Goal: Task Accomplishment & Management: Use online tool/utility

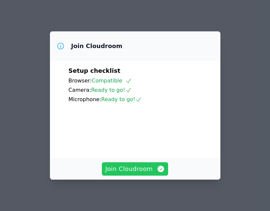
click at [133, 169] on span "Join Cloudroom" at bounding box center [135, 168] width 60 height 9
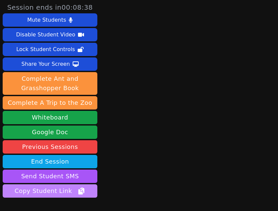
scroll to position [44, 0]
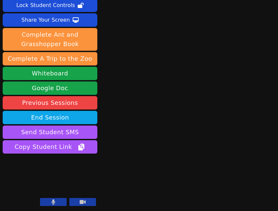
click at [59, 205] on button at bounding box center [53, 202] width 27 height 8
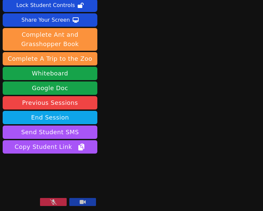
click at [56, 204] on icon at bounding box center [53, 201] width 7 height 5
click at [61, 200] on button at bounding box center [53, 202] width 27 height 8
click at [49, 202] on button at bounding box center [53, 202] width 27 height 8
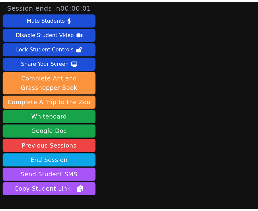
scroll to position [0, 0]
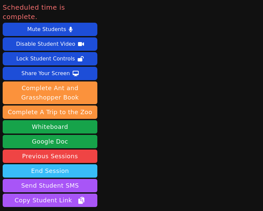
click at [87, 164] on button "End Session" at bounding box center [50, 170] width 95 height 13
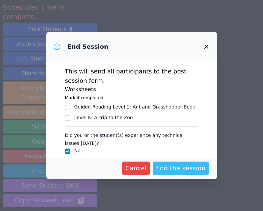
click at [178, 167] on span "End the session" at bounding box center [181, 167] width 50 height 9
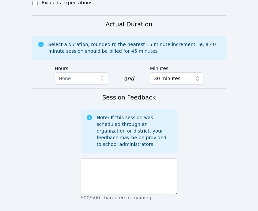
scroll to position [633, 0]
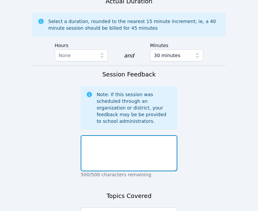
click at [122, 135] on textarea at bounding box center [129, 153] width 97 height 36
type textarea "no show"
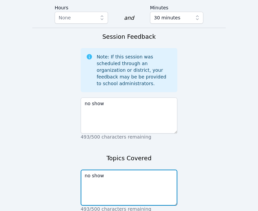
scroll to position [672, 0]
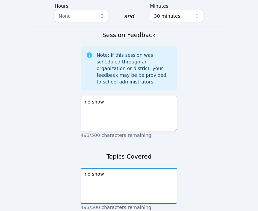
type textarea "no show"
